Goal: Contribute content: Add original content to the website for others to see

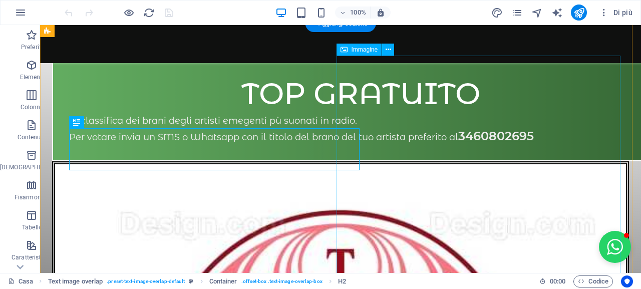
scroll to position [482, 0]
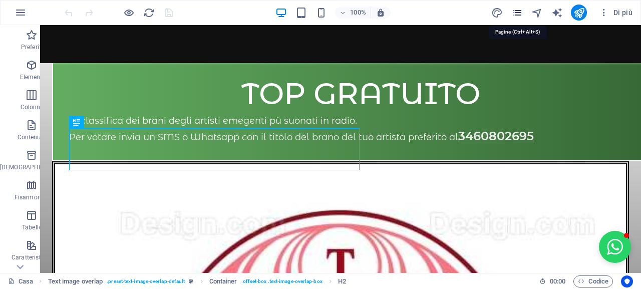
click at [517, 11] on icon "pagine" at bounding box center [517, 13] width 12 height 12
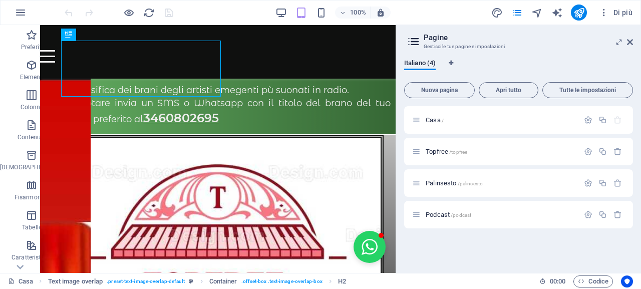
scroll to position [497, 0]
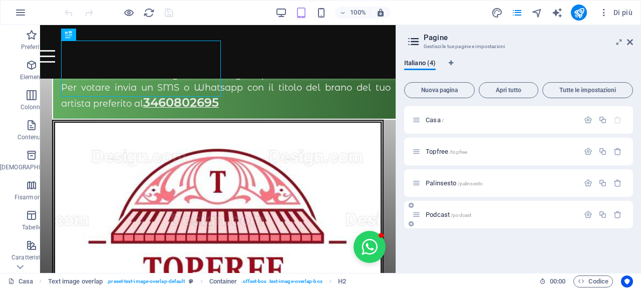
click at [436, 216] on font "Podcast" at bounding box center [438, 215] width 24 height 8
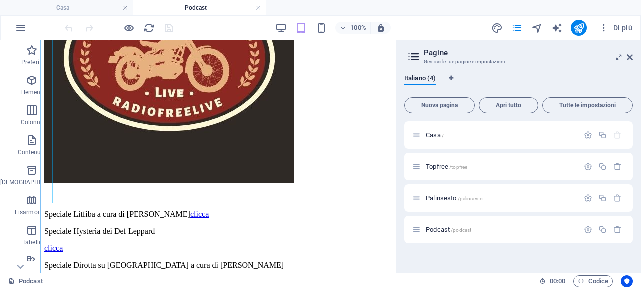
scroll to position [485, 0]
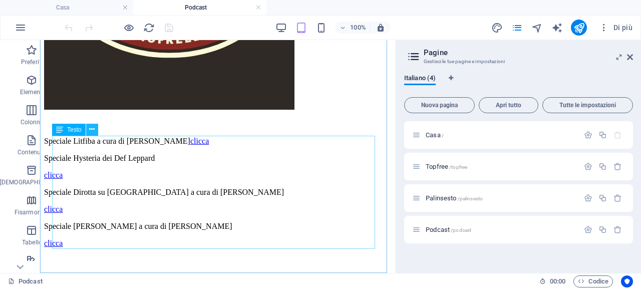
click at [93, 130] on icon at bounding box center [92, 129] width 6 height 11
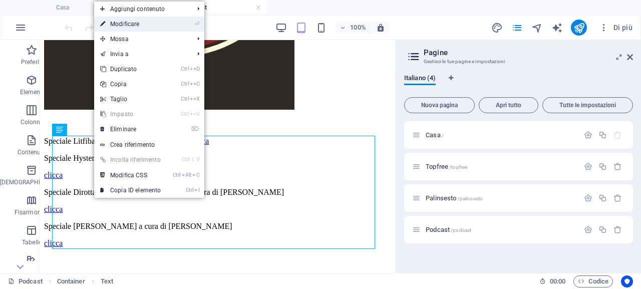
click at [155, 24] on link "⏎ Modificare" at bounding box center [130, 24] width 73 height 15
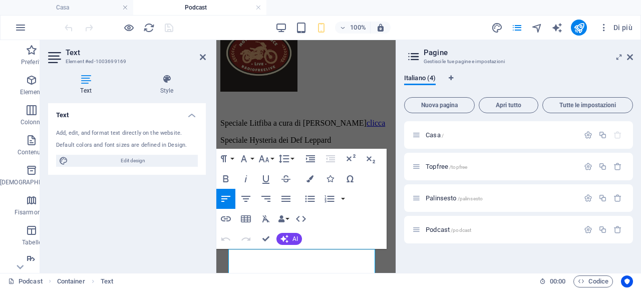
scroll to position [206, 0]
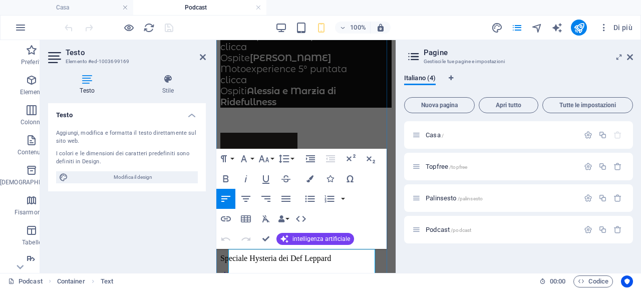
click at [302, 245] on font "Speciale Litfiba a cura di [PERSON_NAME]" at bounding box center [293, 241] width 146 height 9
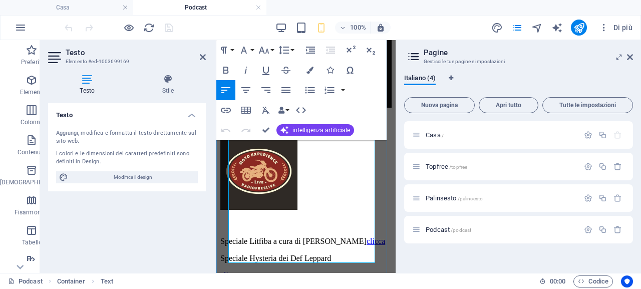
scroll to position [356, 0]
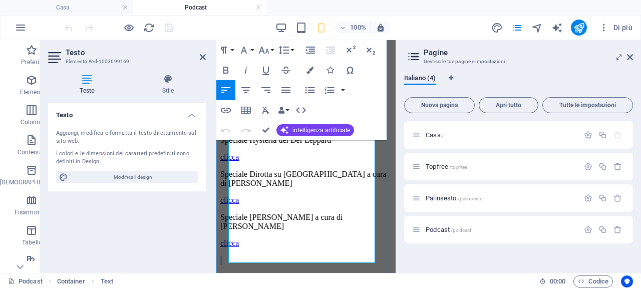
click at [277, 250] on div "Speciale Litfiba a cura di Mara clicca Speciale Hysteria dei Def Leppard clicca…" at bounding box center [305, 183] width 171 height 163
click at [300, 244] on p "clicca" at bounding box center [305, 243] width 171 height 9
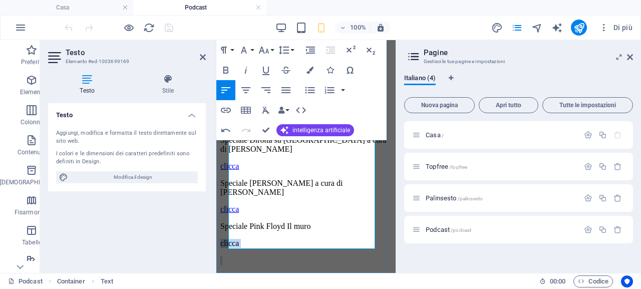
scroll to position [396, 0]
drag, startPoint x: 477, startPoint y: 313, endPoint x: 230, endPoint y: 227, distance: 261.0
click at [230, 239] on p "clicca" at bounding box center [305, 243] width 171 height 9
click at [225, 111] on icon "button" at bounding box center [226, 110] width 12 height 12
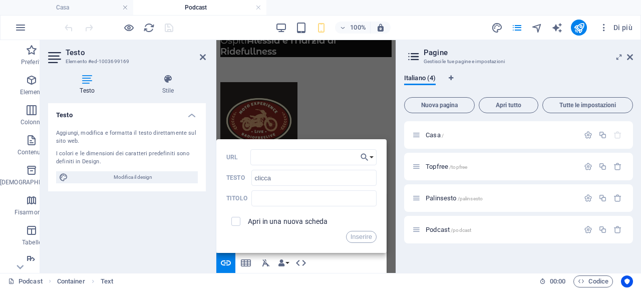
scroll to position [162, 0]
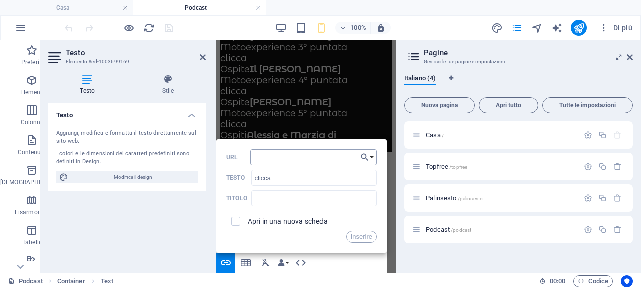
click at [306, 153] on input "URL" at bounding box center [313, 157] width 126 height 16
click at [338, 163] on input "[DOMAIN_NAME][URL]" at bounding box center [313, 157] width 126 height 16
drag, startPoint x: 336, startPoint y: 157, endPoint x: 362, endPoint y: 158, distance: 25.6
click at [362, 158] on div "Indietro Scegli il collegamento Casa Topfree Palinsesto Podcast Scegli file ...…" at bounding box center [301, 196] width 170 height 114
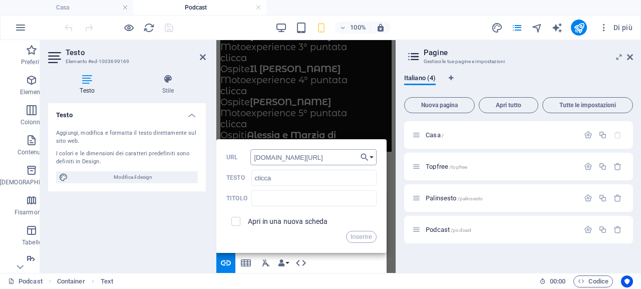
click at [337, 158] on input "[DOMAIN_NAME][URL]" at bounding box center [313, 157] width 126 height 16
click at [342, 156] on input "[DOMAIN_NAME][URL]" at bounding box center [313, 157] width 126 height 16
drag, startPoint x: 340, startPoint y: 156, endPoint x: 303, endPoint y: 155, distance: 37.1
click at [303, 155] on input "[DOMAIN_NAME][URL]" at bounding box center [313, 157] width 126 height 16
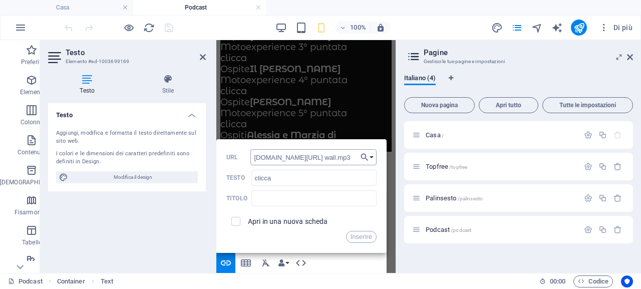
click at [344, 156] on input "win.radiofree.it/podcast/nottiromag/pinkfloydthe wall.mp3" at bounding box center [313, 157] width 126 height 16
type input "win.radiofree.it/podcast/nottiromag/pinkfloydthewall.mp3"
drag, startPoint x: 347, startPoint y: 156, endPoint x: 368, endPoint y: 164, distance: 21.6
click at [365, 159] on div "Indietro Scegli il collegamento Casa Topfree Palinsesto Podcast Scegli file ...…" at bounding box center [301, 196] width 170 height 114
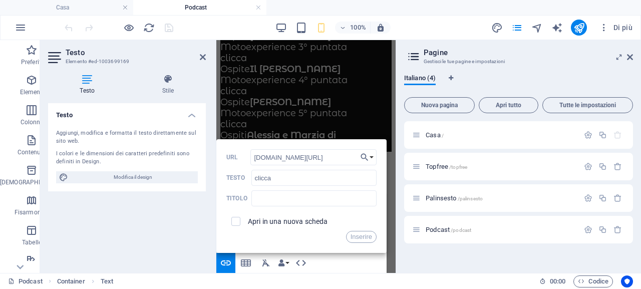
click at [361, 238] on font "Inserire" at bounding box center [361, 237] width 22 height 8
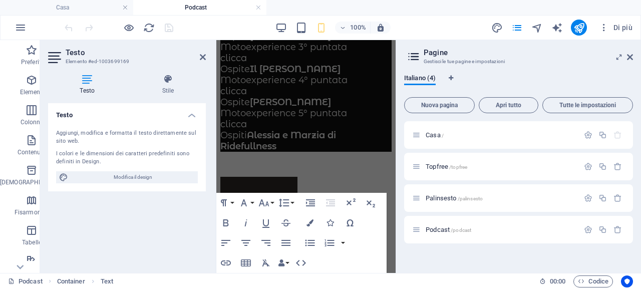
click at [206, 55] on aside "Testo Elemento #ed-1003699169 Testo Stile Testo Aggiungi, modifica e formatta i…" at bounding box center [128, 156] width 176 height 233
click at [203, 56] on icon at bounding box center [203, 57] width 6 height 8
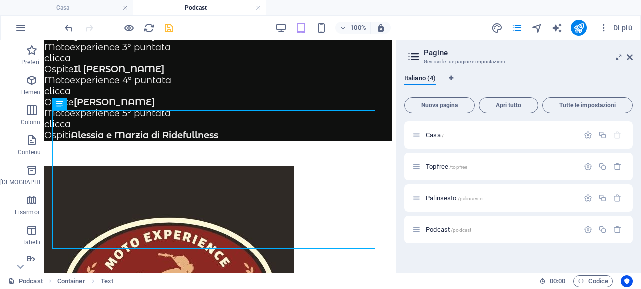
scroll to position [510, 0]
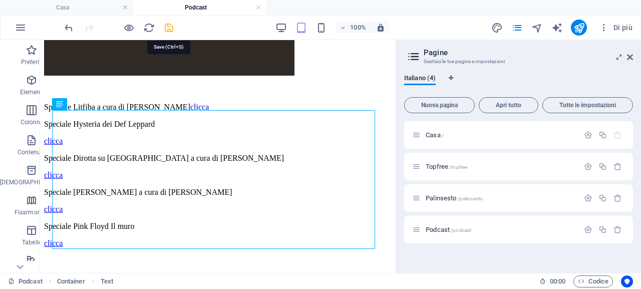
click at [170, 30] on icon "salva" at bounding box center [169, 28] width 12 height 12
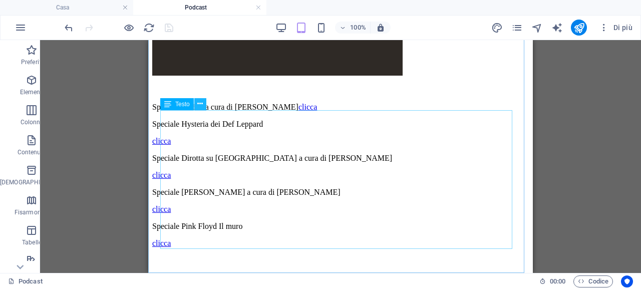
click at [202, 105] on icon at bounding box center [200, 104] width 6 height 11
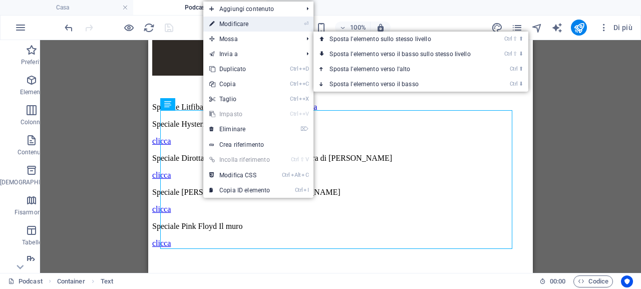
click at [254, 24] on link "⏎ Modificare" at bounding box center [239, 24] width 73 height 15
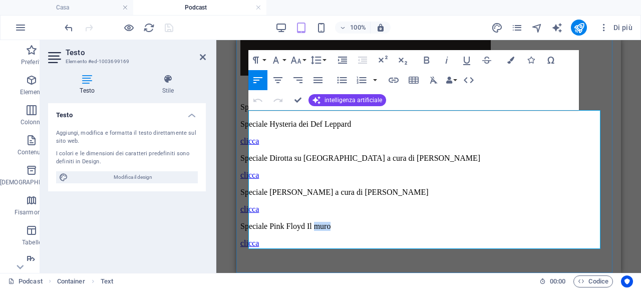
drag, startPoint x: 377, startPoint y: 216, endPoint x: 351, endPoint y: 214, distance: 26.1
click at [351, 222] on p "Speciale Pink Floyd Il muro" at bounding box center [428, 226] width 377 height 9
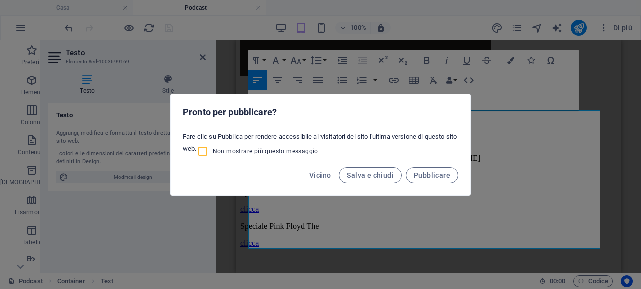
click at [203, 152] on input "Non mostrare più questo messaggio" at bounding box center [205, 151] width 16 height 12
checkbox input "true"
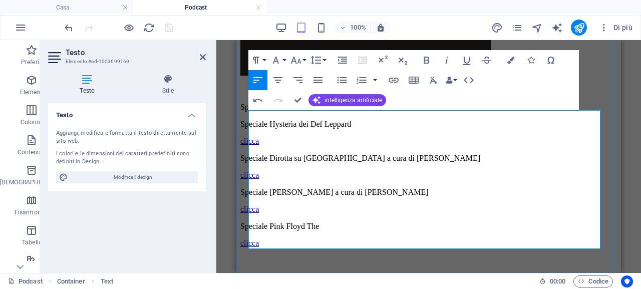
click at [361, 222] on p "Speciale Pink Floyd The" at bounding box center [428, 226] width 377 height 9
click at [203, 56] on icon at bounding box center [203, 57] width 6 height 8
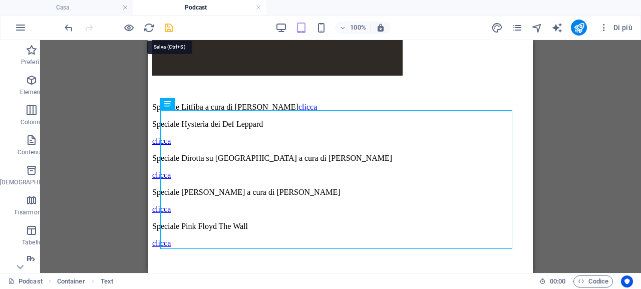
drag, startPoint x: 172, startPoint y: 27, endPoint x: 75, endPoint y: 22, distance: 97.3
click at [172, 27] on icon "salva" at bounding box center [169, 28] width 12 height 12
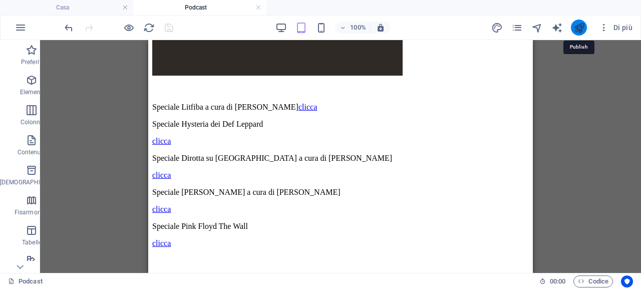
click at [575, 27] on icon "pubblicare" at bounding box center [579, 28] width 12 height 12
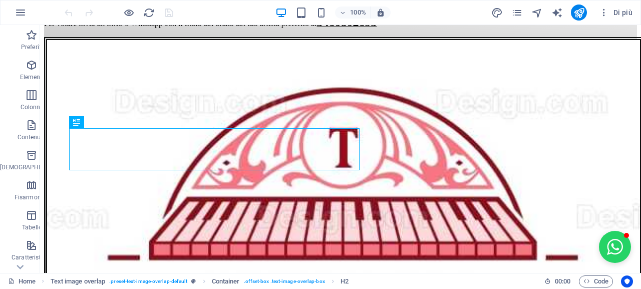
scroll to position [495, 0]
click at [517, 13] on icon "pagine" at bounding box center [517, 13] width 12 height 12
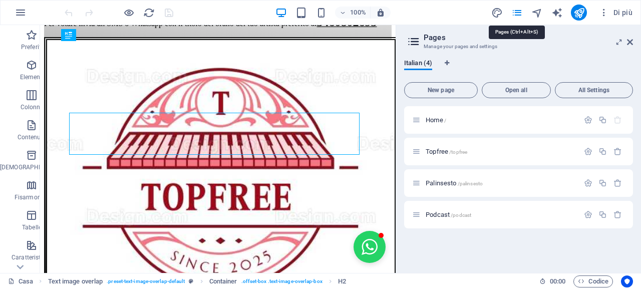
scroll to position [497, 0]
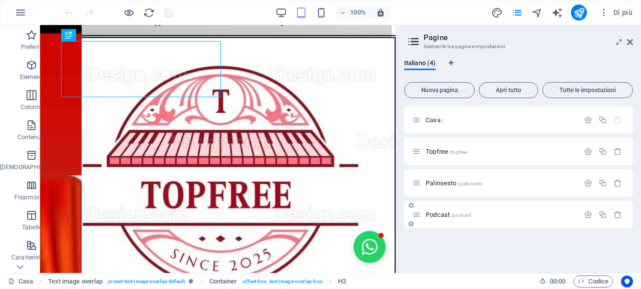
click at [438, 213] on font "Podcast" at bounding box center [438, 215] width 24 height 8
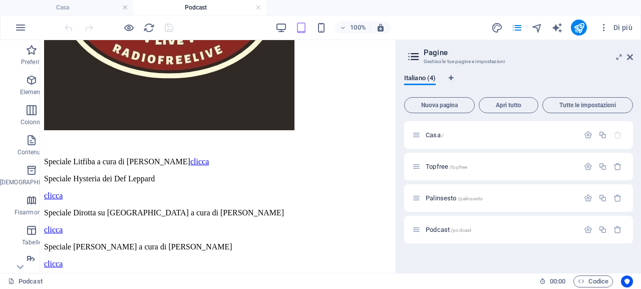
scroll to position [510, 0]
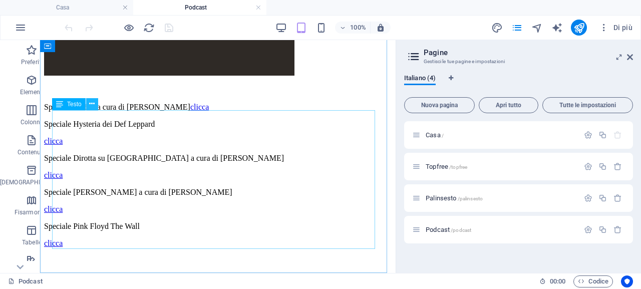
click at [93, 106] on icon at bounding box center [92, 104] width 6 height 11
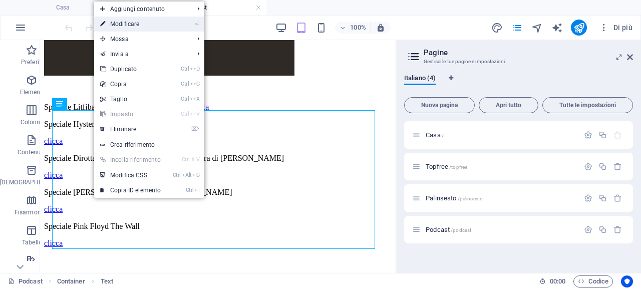
click at [145, 23] on link "⏎ Modificare" at bounding box center [130, 24] width 73 height 15
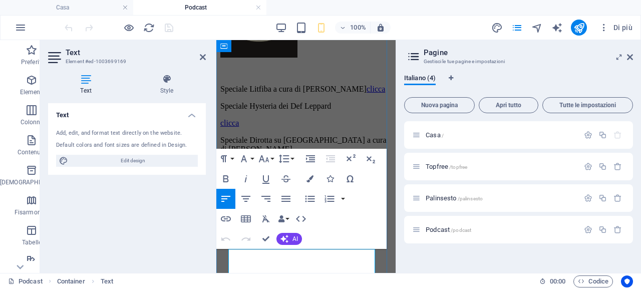
click at [344, 77] on p at bounding box center [305, 72] width 171 height 9
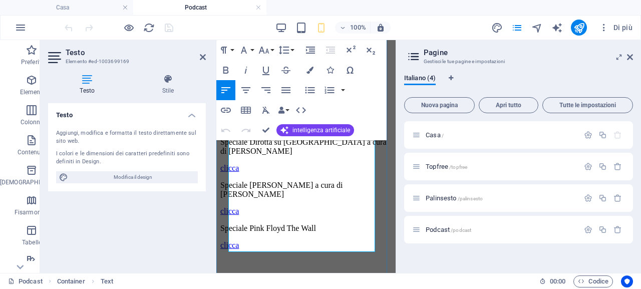
scroll to position [396, 0]
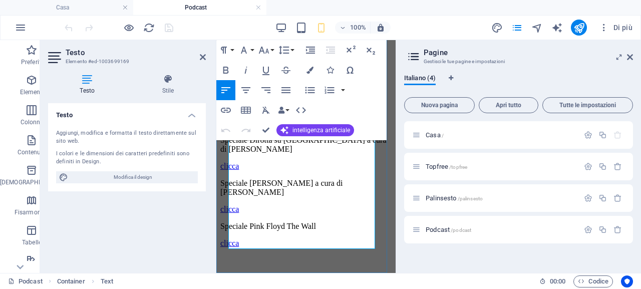
click at [264, 239] on p "clicca" at bounding box center [305, 243] width 171 height 9
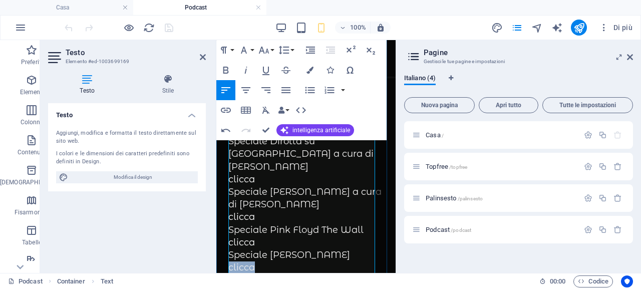
drag, startPoint x: 255, startPoint y: 253, endPoint x: 229, endPoint y: 255, distance: 25.6
click at [229, 261] on p "clicca" at bounding box center [305, 267] width 155 height 13
click at [226, 111] on icon "button" at bounding box center [226, 110] width 12 height 12
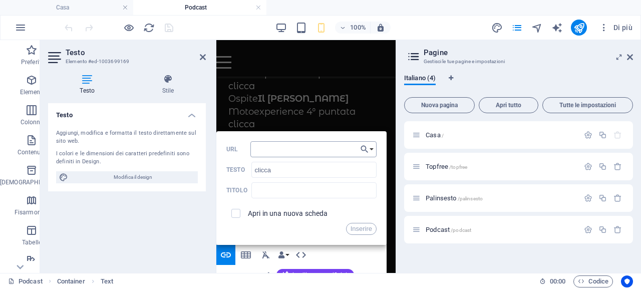
scroll to position [170, 0]
click at [283, 150] on input "URL" at bounding box center [313, 149] width 126 height 16
click at [340, 150] on input "[DOMAIN_NAME][URL]" at bounding box center [313, 149] width 126 height 16
drag, startPoint x: 346, startPoint y: 148, endPoint x: 365, endPoint y: 149, distance: 19.6
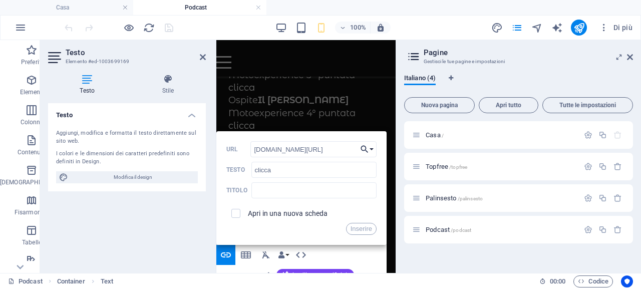
click at [365, 149] on div "Indietro Scegli il collegamento Casa Topfree Palinsesto Podcast Scegli file ...…" at bounding box center [301, 188] width 170 height 114
click at [349, 152] on input "[DOMAIN_NAME][URL]" at bounding box center [313, 149] width 126 height 16
click at [341, 151] on input "[DOMAIN_NAME][URL]" at bounding box center [313, 149] width 126 height 16
click at [339, 150] on input "[DOMAIN_NAME][URL]" at bounding box center [313, 149] width 126 height 16
drag, startPoint x: 339, startPoint y: 149, endPoint x: 302, endPoint y: 149, distance: 37.1
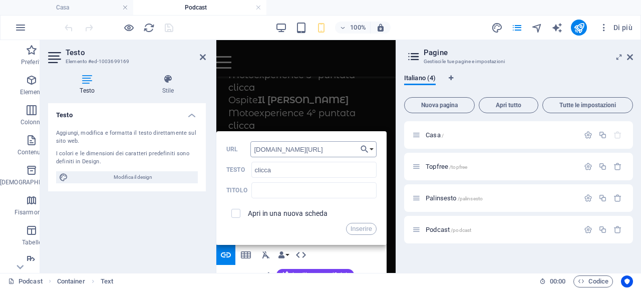
click at [302, 149] on input "[DOMAIN_NAME][URL]" at bounding box center [313, 149] width 126 height 16
type input "win.radiofree.it/podcast/nottiromag/specialirenegrandi.mp3"
drag, startPoint x: 355, startPoint y: 229, endPoint x: 335, endPoint y: 229, distance: 20.0
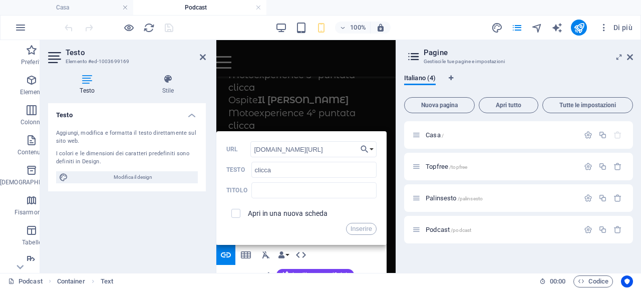
click at [355, 229] on font "Inserire" at bounding box center [361, 229] width 22 height 8
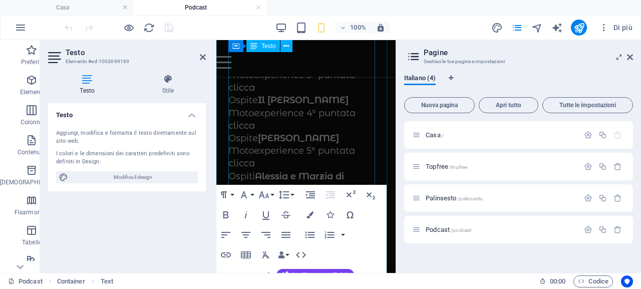
click at [367, 161] on p "clicca" at bounding box center [305, 163] width 155 height 13
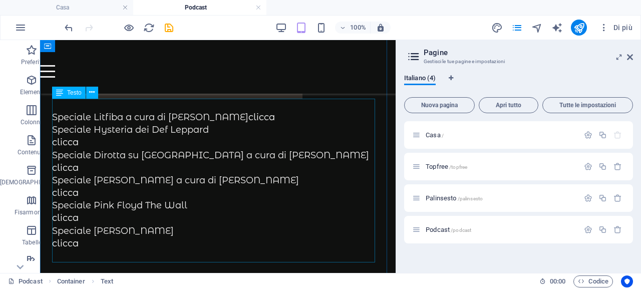
scroll to position [535, 0]
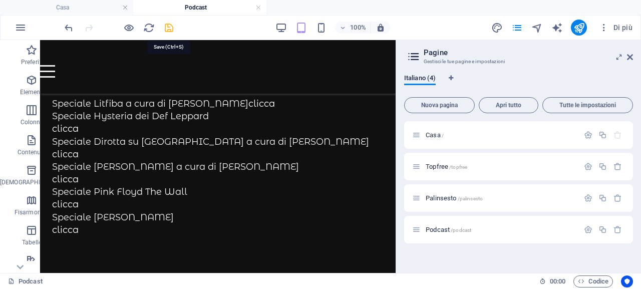
drag, startPoint x: 167, startPoint y: 26, endPoint x: 47, endPoint y: 45, distance: 121.7
click at [167, 26] on icon "salva" at bounding box center [169, 28] width 12 height 12
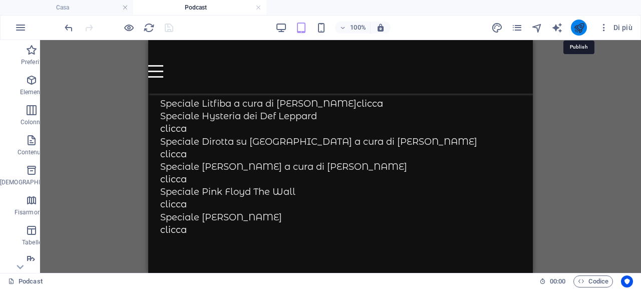
click at [583, 29] on icon "pubblicare" at bounding box center [579, 28] width 12 height 12
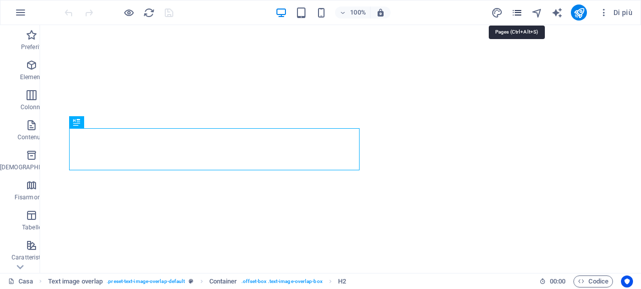
click at [518, 12] on icon "pagine" at bounding box center [517, 13] width 12 height 12
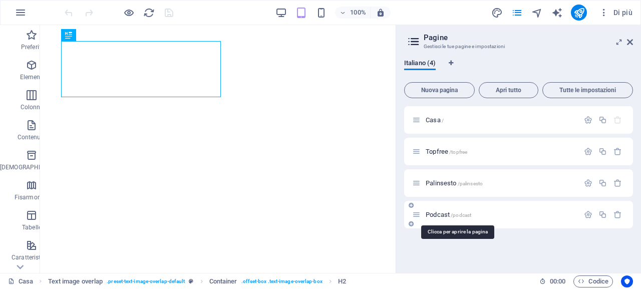
click at [432, 216] on font "Podcast" at bounding box center [438, 215] width 24 height 8
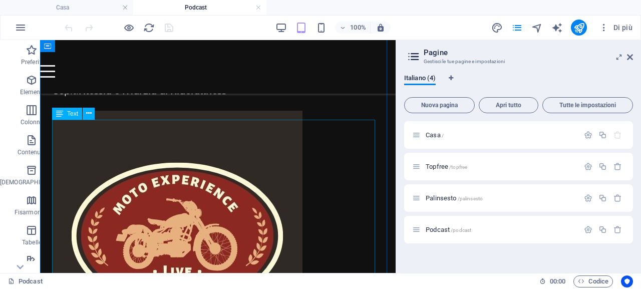
scroll to position [501, 0]
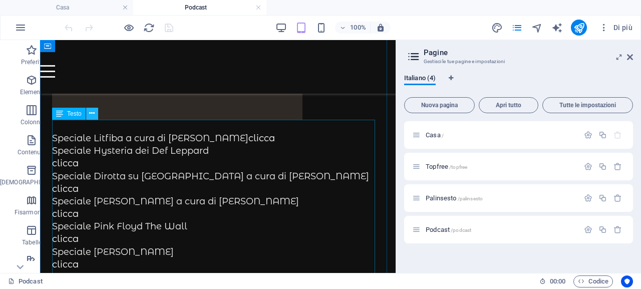
click at [91, 111] on icon at bounding box center [92, 113] width 6 height 11
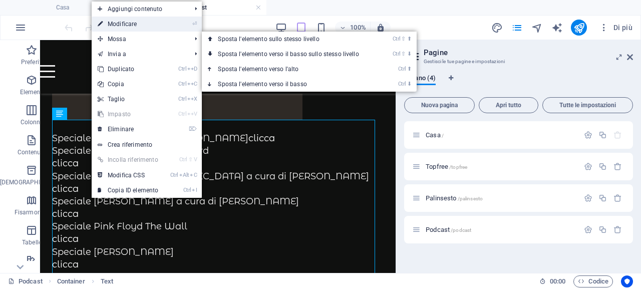
click at [151, 23] on link "⏎ Modificare" at bounding box center [128, 24] width 73 height 15
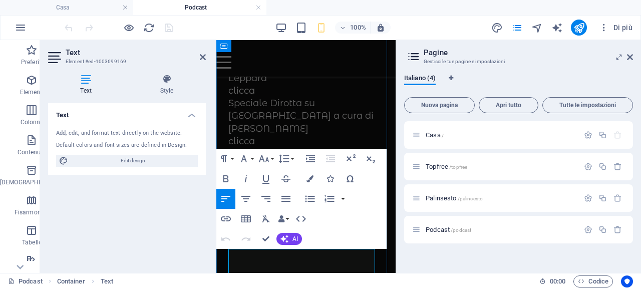
click at [301, 34] on p at bounding box center [305, 28] width 155 height 13
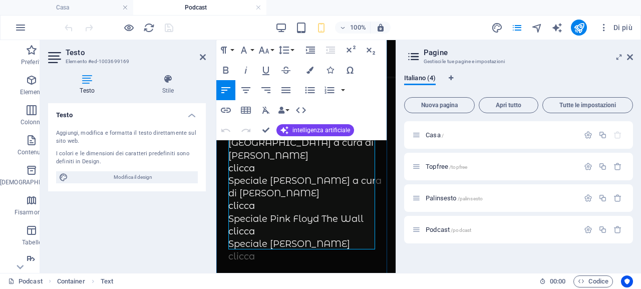
scroll to position [421, 0]
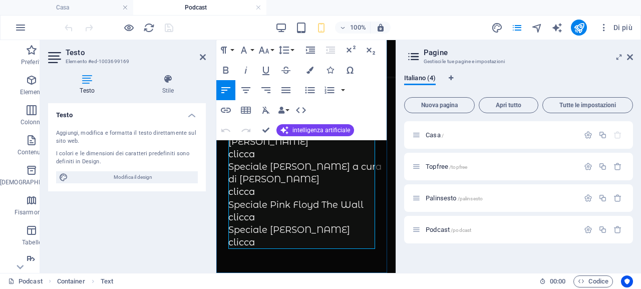
click at [263, 236] on p "clicca" at bounding box center [305, 242] width 155 height 13
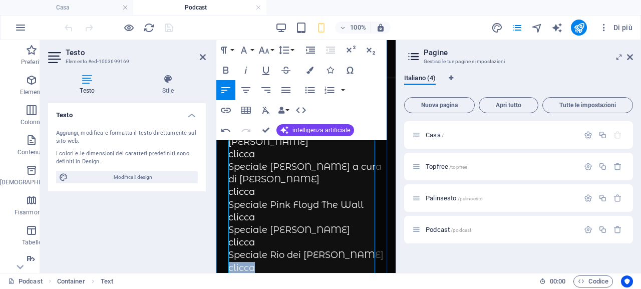
drag, startPoint x: 259, startPoint y: 254, endPoint x: 229, endPoint y: 254, distance: 30.5
click at [229, 262] on p "clicca" at bounding box center [305, 268] width 155 height 13
click at [224, 109] on icon "button" at bounding box center [226, 110] width 12 height 12
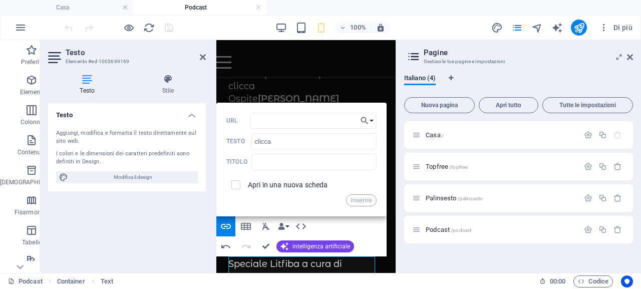
drag, startPoint x: 389, startPoint y: 235, endPoint x: 579, endPoint y: 187, distance: 196.2
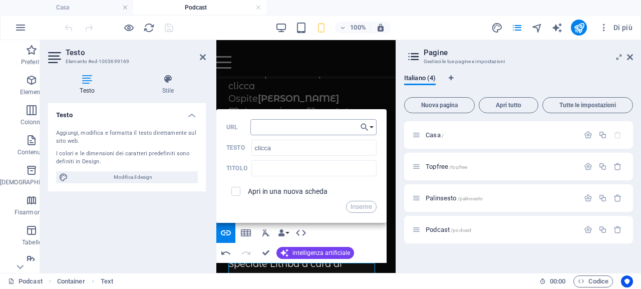
scroll to position [189, 0]
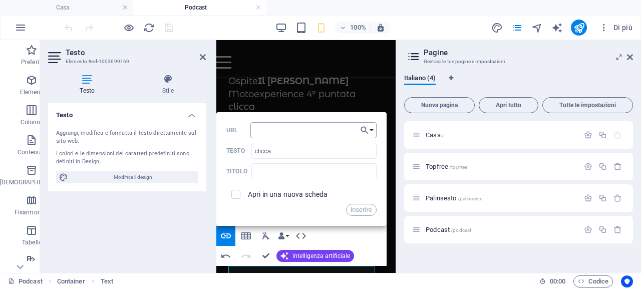
click at [301, 124] on input "URL" at bounding box center [313, 130] width 126 height 16
click at [344, 127] on input "[DOMAIN_NAME][URL]" at bounding box center [313, 130] width 126 height 16
drag, startPoint x: 346, startPoint y: 129, endPoint x: 371, endPoint y: 130, distance: 24.6
click at [371, 130] on div "Indietro Scegli il collegamento Casa Topfree Palinsesto Podcast Scegli file ...…" at bounding box center [301, 169] width 170 height 114
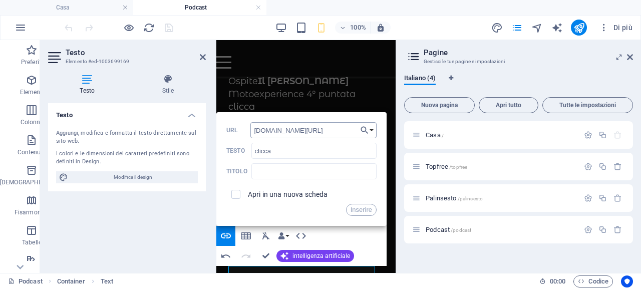
click at [341, 125] on input "[DOMAIN_NAME][URL]" at bounding box center [313, 130] width 126 height 16
drag, startPoint x: 340, startPoint y: 129, endPoint x: 310, endPoint y: 146, distance: 34.3
click at [302, 127] on input "[DOMAIN_NAME][URL]" at bounding box center [313, 130] width 126 height 16
type input "win.radiofree.it/podcast/nottiromag/duranduranrio.mp3"
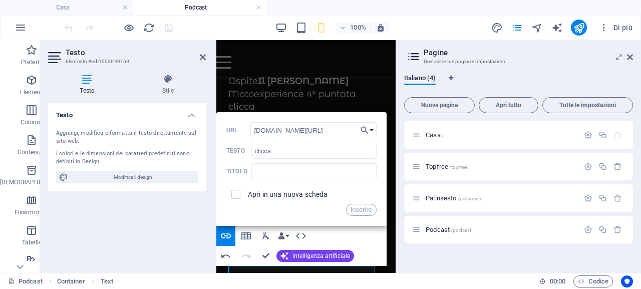
scroll to position [0, 42]
click at [363, 214] on font "Inserire" at bounding box center [361, 210] width 22 height 12
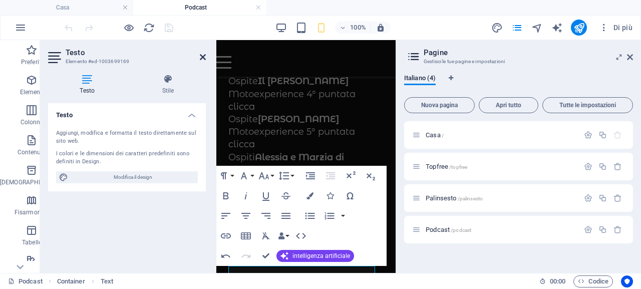
drag, startPoint x: 186, startPoint y: 20, endPoint x: 199, endPoint y: 55, distance: 37.9
click at [200, 55] on icon at bounding box center [203, 57] width 6 height 8
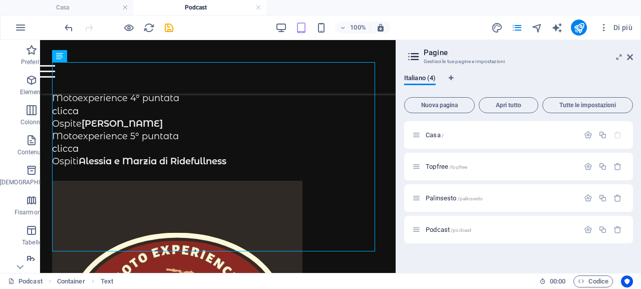
scroll to position [558, 0]
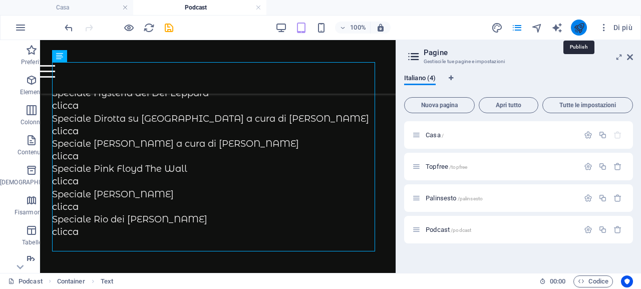
click at [579, 27] on icon "pubblicare" at bounding box center [579, 28] width 12 height 12
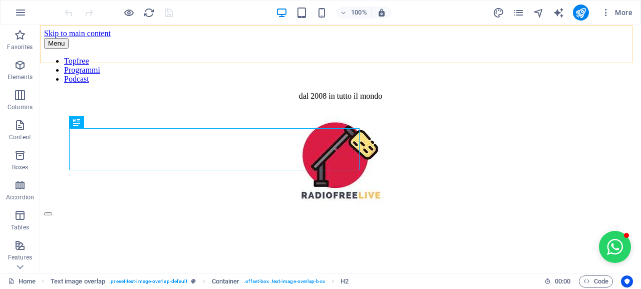
scroll to position [495, 0]
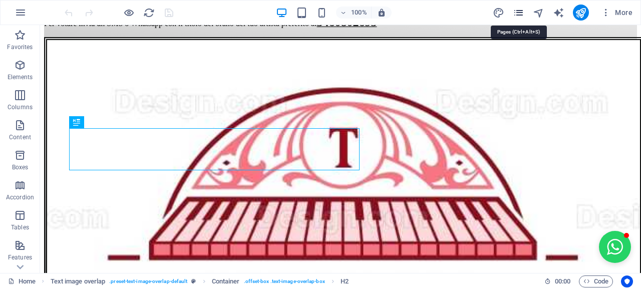
click at [520, 15] on icon "pages" at bounding box center [519, 13] width 12 height 12
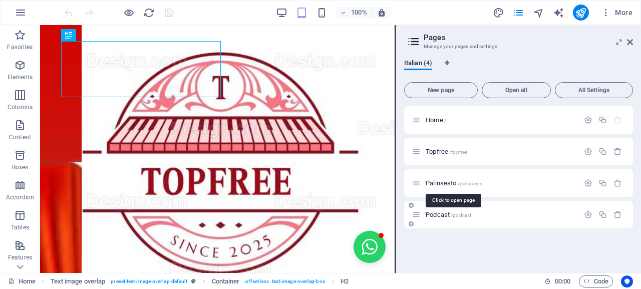
scroll to position [497, 0]
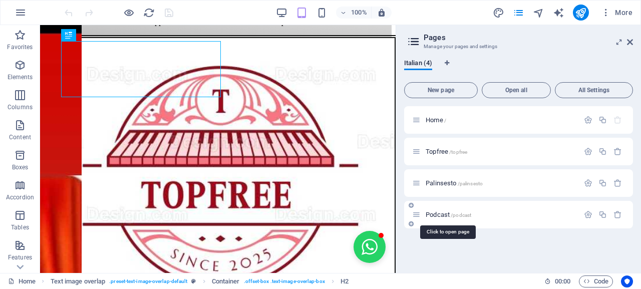
click at [440, 213] on span "Podcast /podcast" at bounding box center [449, 215] width 46 height 8
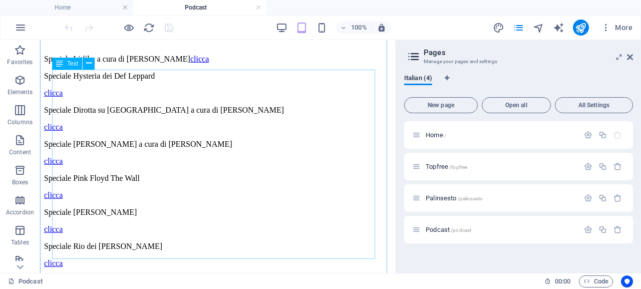
scroll to position [561, 0]
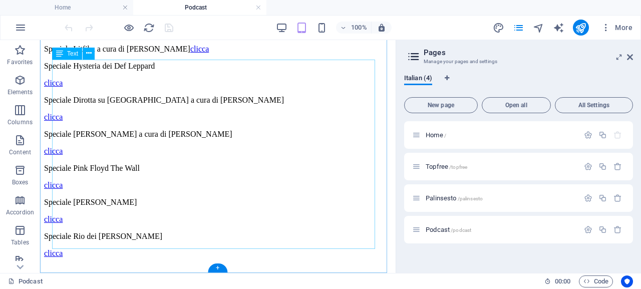
drag, startPoint x: 89, startPoint y: 228, endPoint x: 84, endPoint y: 230, distance: 5.4
click at [88, 229] on div "Speciale Litfiba a cura di [PERSON_NAME] Speciale Hysteria dei Def Leppard clic…" at bounding box center [217, 151] width 347 height 247
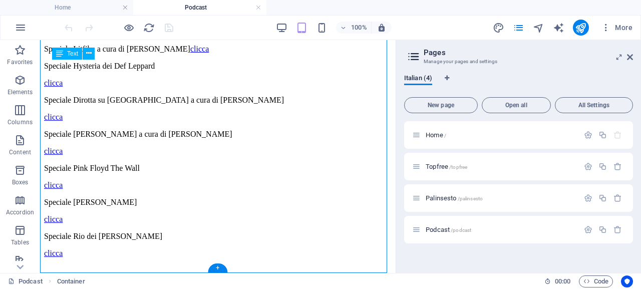
click at [82, 229] on div "Speciale Litfiba a cura di [PERSON_NAME] Speciale Hysteria dei Def Leppard clic…" at bounding box center [217, 151] width 347 height 247
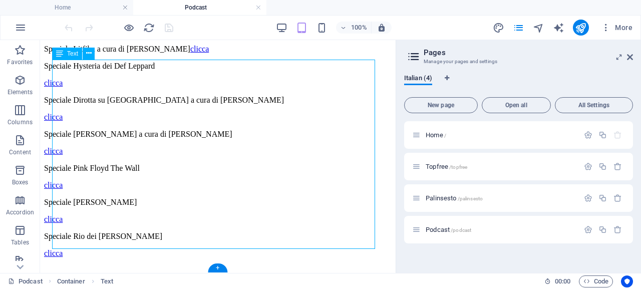
click at [84, 229] on div "Speciale Litfiba a cura di [PERSON_NAME] Speciale Hysteria dei Def Leppard clic…" at bounding box center [217, 151] width 347 height 247
click at [89, 55] on icon at bounding box center [89, 53] width 6 height 11
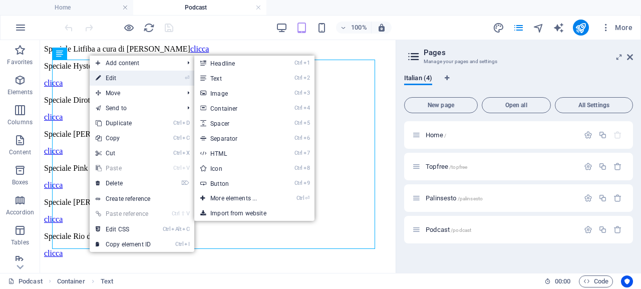
click at [135, 74] on link "⏎ Edit" at bounding box center [123, 78] width 67 height 15
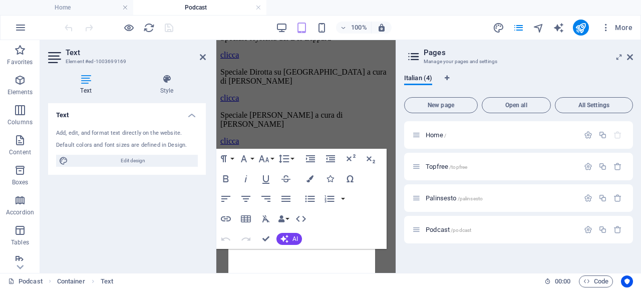
scroll to position [206, 0]
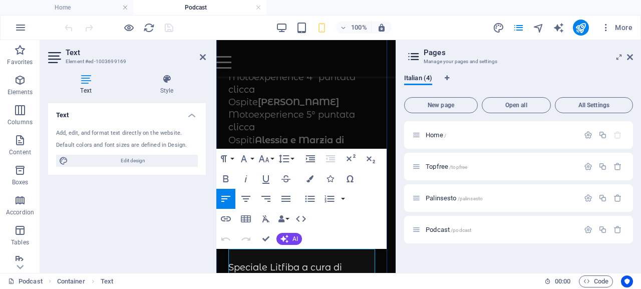
click at [277, 262] on p "Speciale Litfiba a cura di [PERSON_NAME]" at bounding box center [305, 273] width 155 height 25
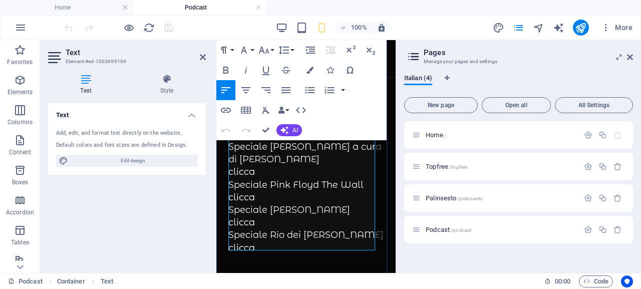
scroll to position [446, 0]
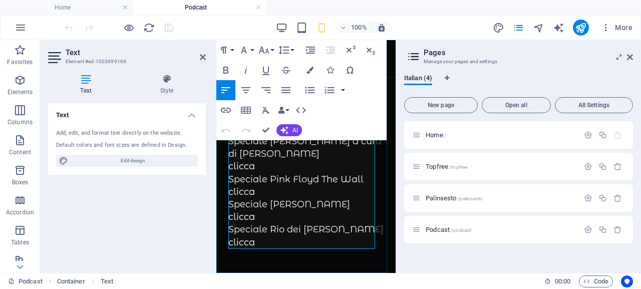
click at [271, 236] on p "clicca" at bounding box center [305, 242] width 155 height 13
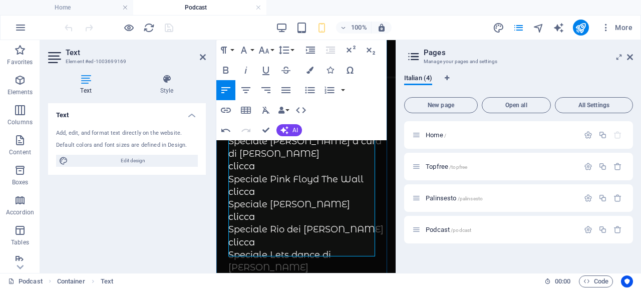
scroll to position [484, 0]
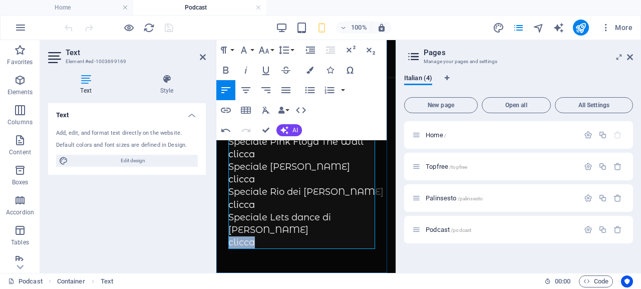
drag, startPoint x: 258, startPoint y: 267, endPoint x: 230, endPoint y: 229, distance: 46.6
click at [230, 236] on p "clicca" at bounding box center [305, 242] width 155 height 13
click at [225, 112] on icon "button" at bounding box center [226, 110] width 10 height 5
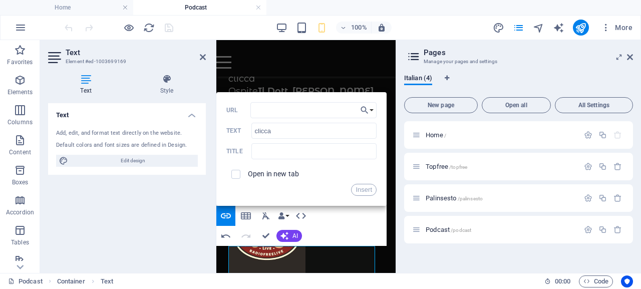
scroll to position [176, 0]
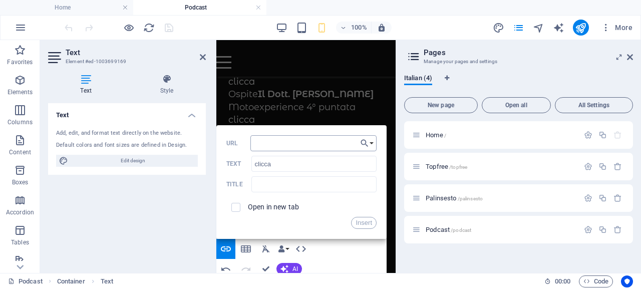
drag, startPoint x: 307, startPoint y: 136, endPoint x: 302, endPoint y: 140, distance: 6.4
click at [306, 136] on input "URL" at bounding box center [313, 143] width 126 height 16
click at [339, 140] on input "[DOMAIN_NAME][URL]" at bounding box center [313, 143] width 126 height 16
drag, startPoint x: 343, startPoint y: 142, endPoint x: 373, endPoint y: 143, distance: 30.1
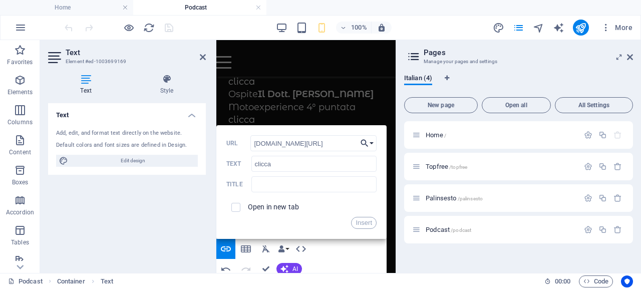
click at [373, 143] on div "Back Choose Link Home Topfree Palinsesto Podcast Choose file ... [DOMAIN_NAME][…" at bounding box center [301, 182] width 170 height 114
click at [338, 142] on input "[DOMAIN_NAME][URL]" at bounding box center [313, 143] width 126 height 16
drag, startPoint x: 340, startPoint y: 145, endPoint x: 302, endPoint y: 143, distance: 38.1
click at [302, 143] on input "[DOMAIN_NAME][URL]" at bounding box center [313, 143] width 126 height 16
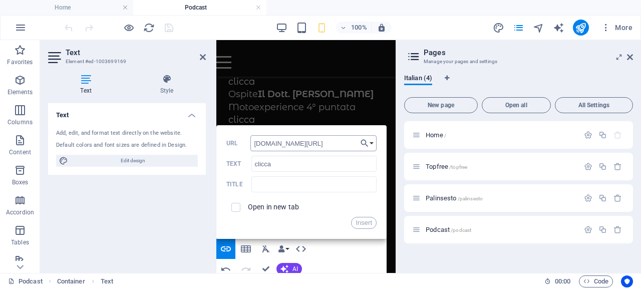
click at [350, 144] on input "[DOMAIN_NAME][URL]" at bounding box center [313, 143] width 126 height 16
click at [351, 143] on input "[DOMAIN_NAME][URL]" at bounding box center [313, 143] width 126 height 16
type input "[DOMAIN_NAME][URL]"
click at [361, 223] on button "Insert" at bounding box center [364, 223] width 26 height 12
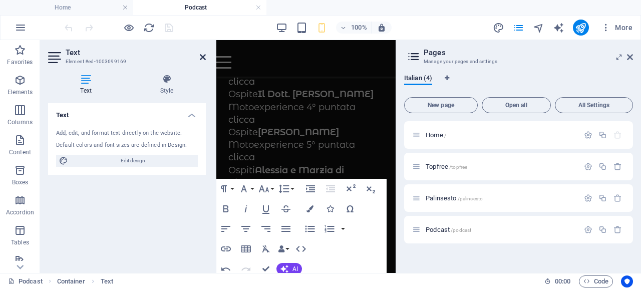
click at [200, 55] on icon at bounding box center [203, 57] width 6 height 8
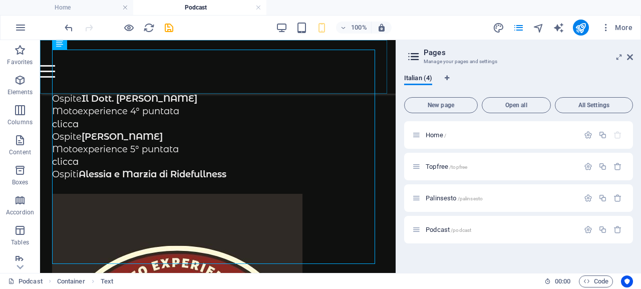
scroll to position [571, 0]
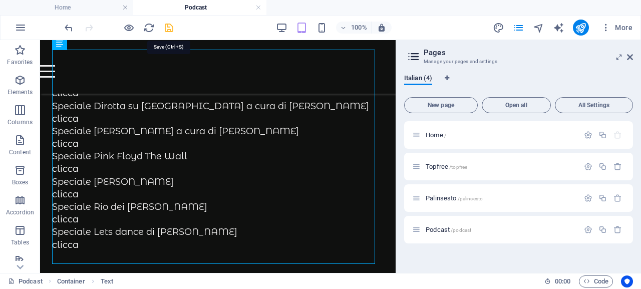
drag, startPoint x: 168, startPoint y: 28, endPoint x: 160, endPoint y: 69, distance: 41.3
click at [168, 28] on icon "save" at bounding box center [169, 28] width 12 height 12
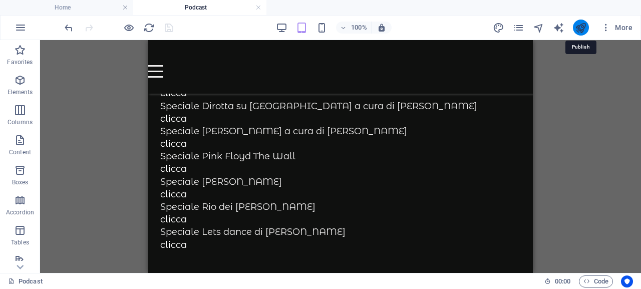
click at [583, 30] on icon "publish" at bounding box center [581, 28] width 12 height 12
